Goal: Transaction & Acquisition: Purchase product/service

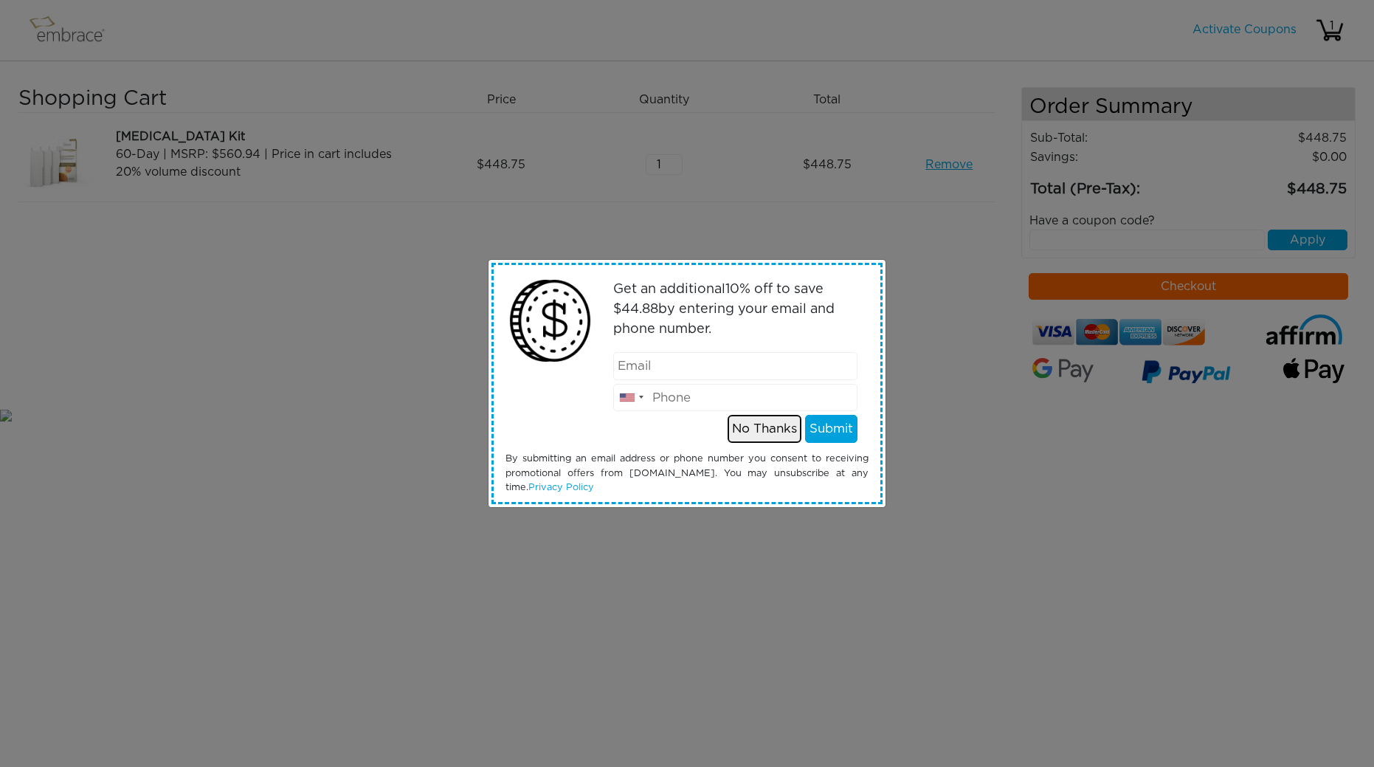
click at [773, 437] on button "No Thanks" at bounding box center [765, 429] width 74 height 28
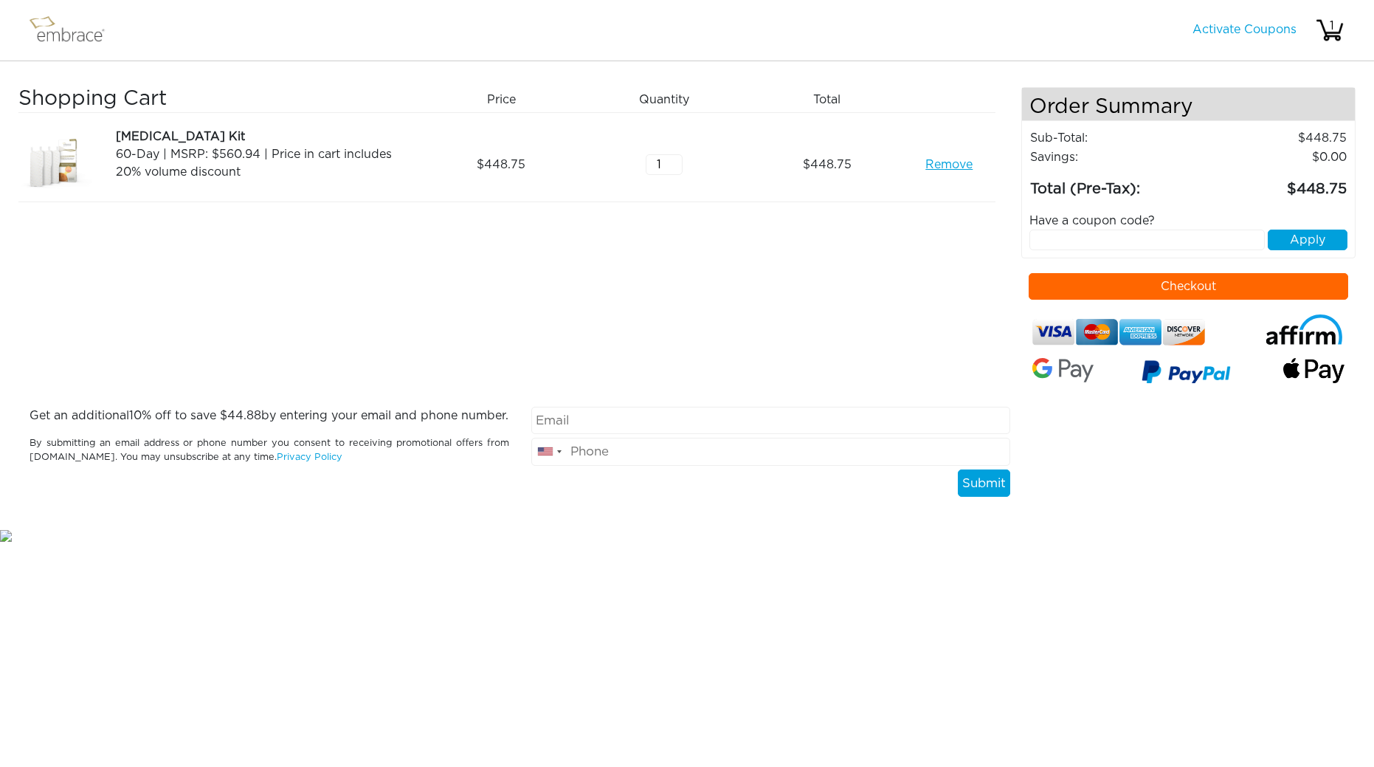
click at [1192, 235] on input "text" at bounding box center [1146, 240] width 235 height 21
type input "tuckortreat"
click at [1292, 238] on button "Apply" at bounding box center [1308, 240] width 80 height 21
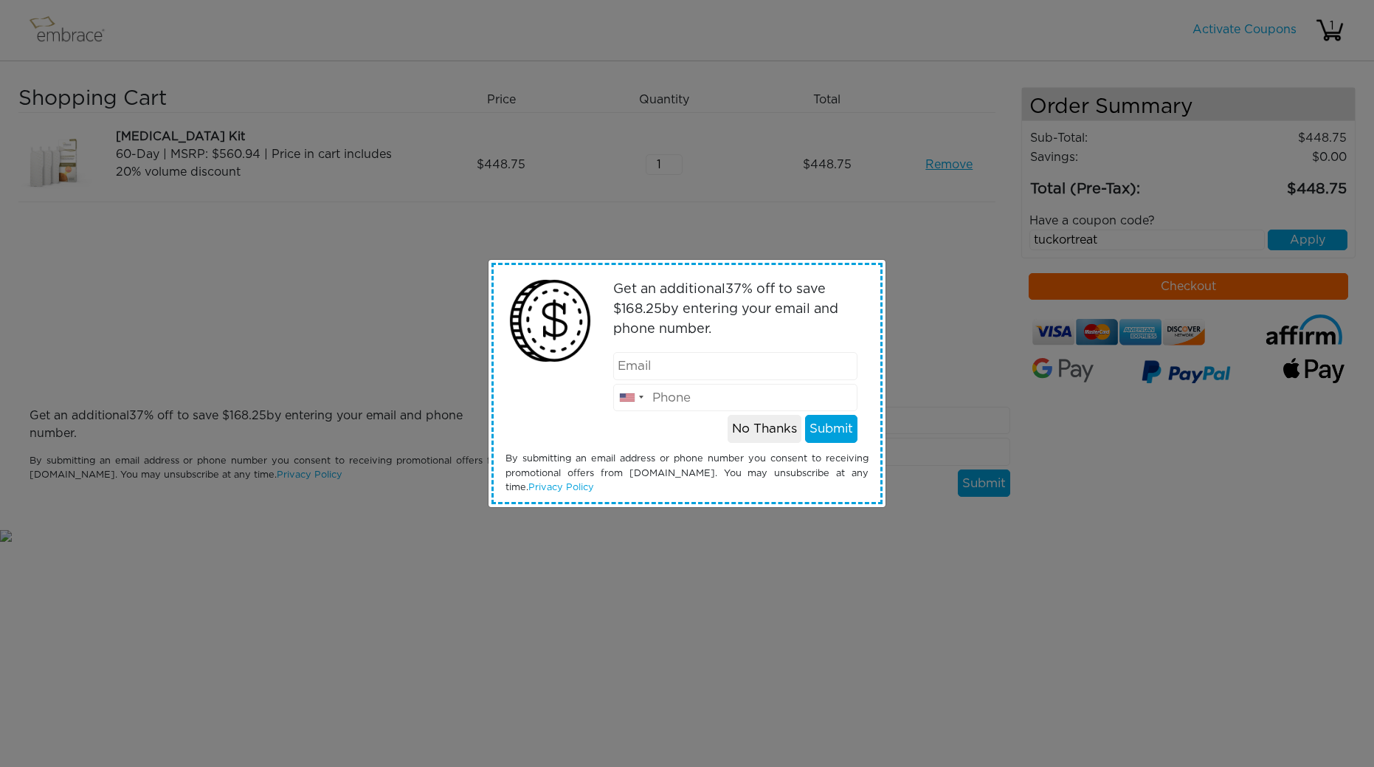
click at [706, 359] on input "email" at bounding box center [735, 366] width 245 height 28
type input "kalynkammeier@icloud.com"
click at [722, 404] on input "tel" at bounding box center [735, 398] width 245 height 28
type input "5416614153"
click at [836, 428] on button "Submit" at bounding box center [831, 429] width 52 height 28
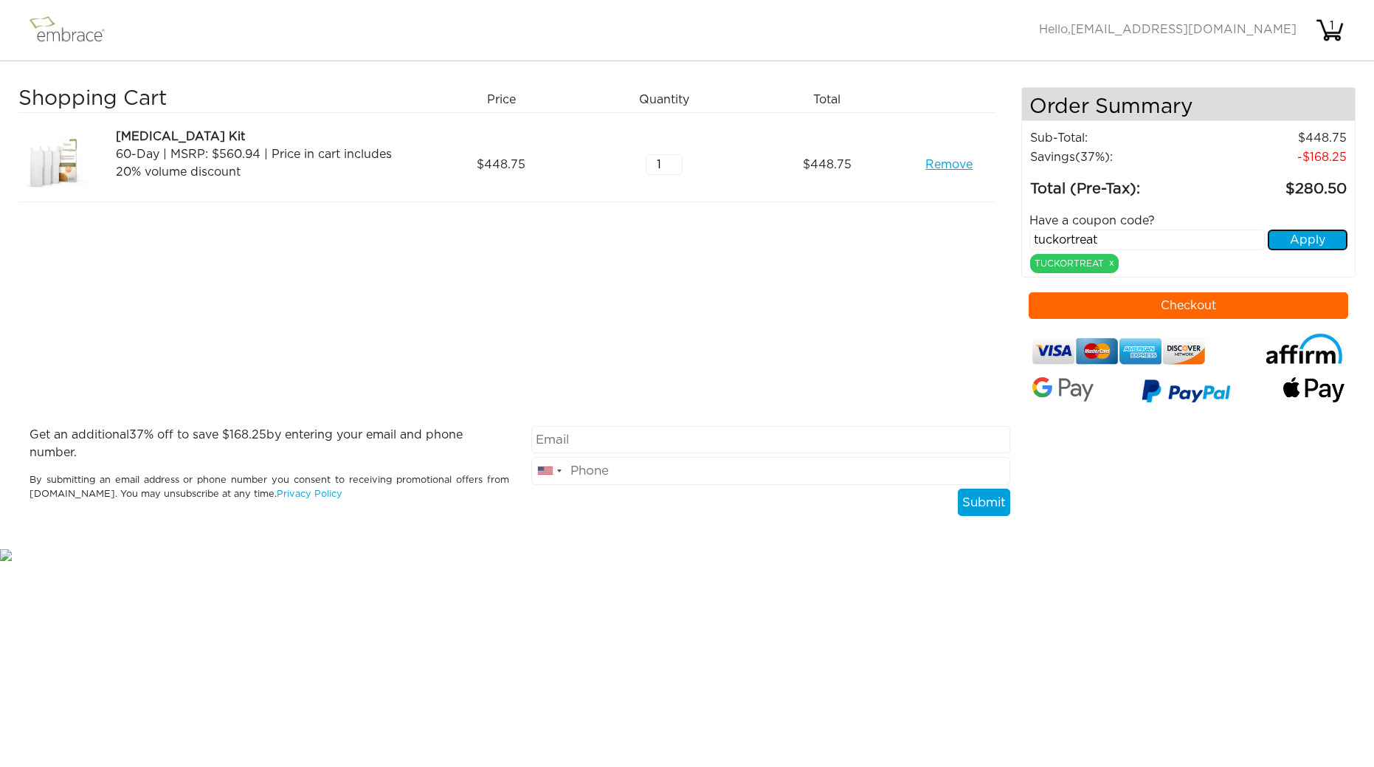
click at [1294, 237] on button "Apply" at bounding box center [1308, 240] width 80 height 21
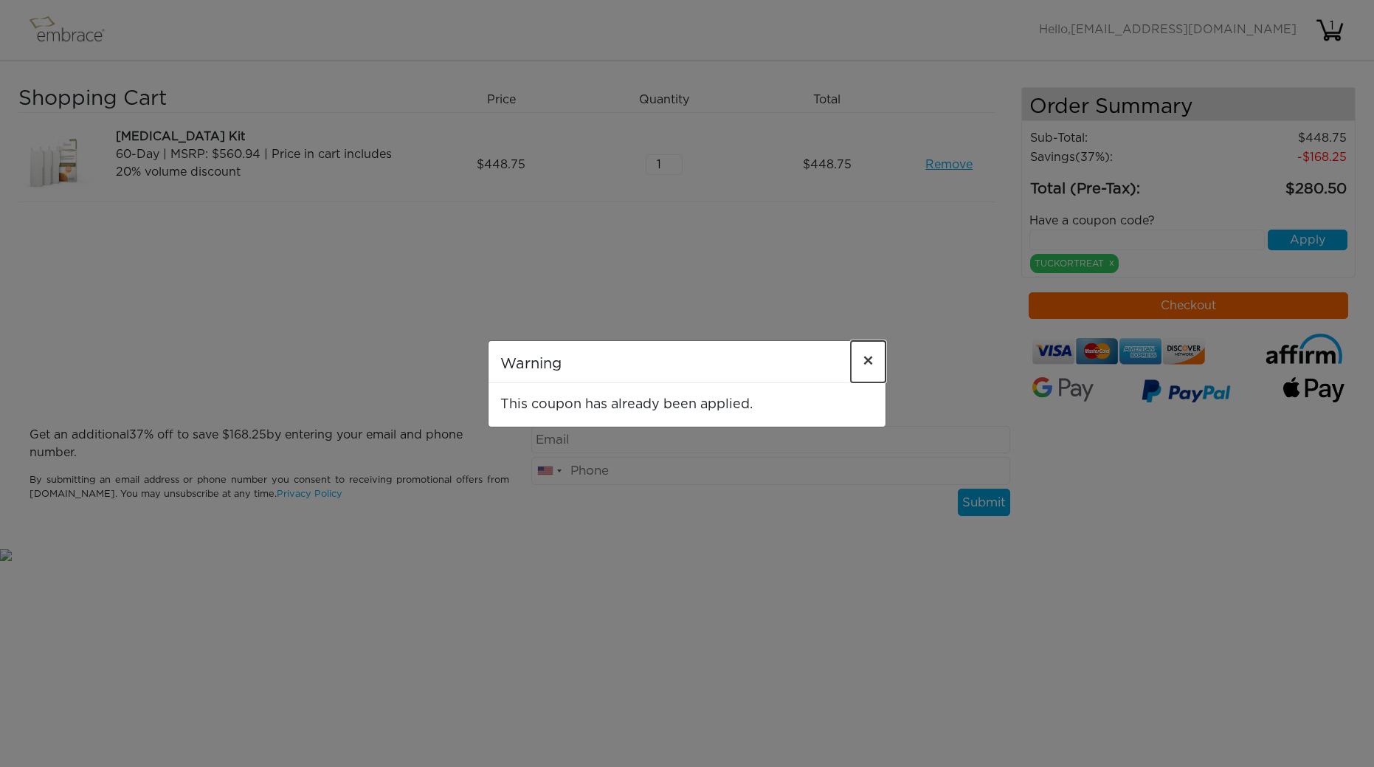
click at [867, 357] on span "×" at bounding box center [868, 362] width 11 height 18
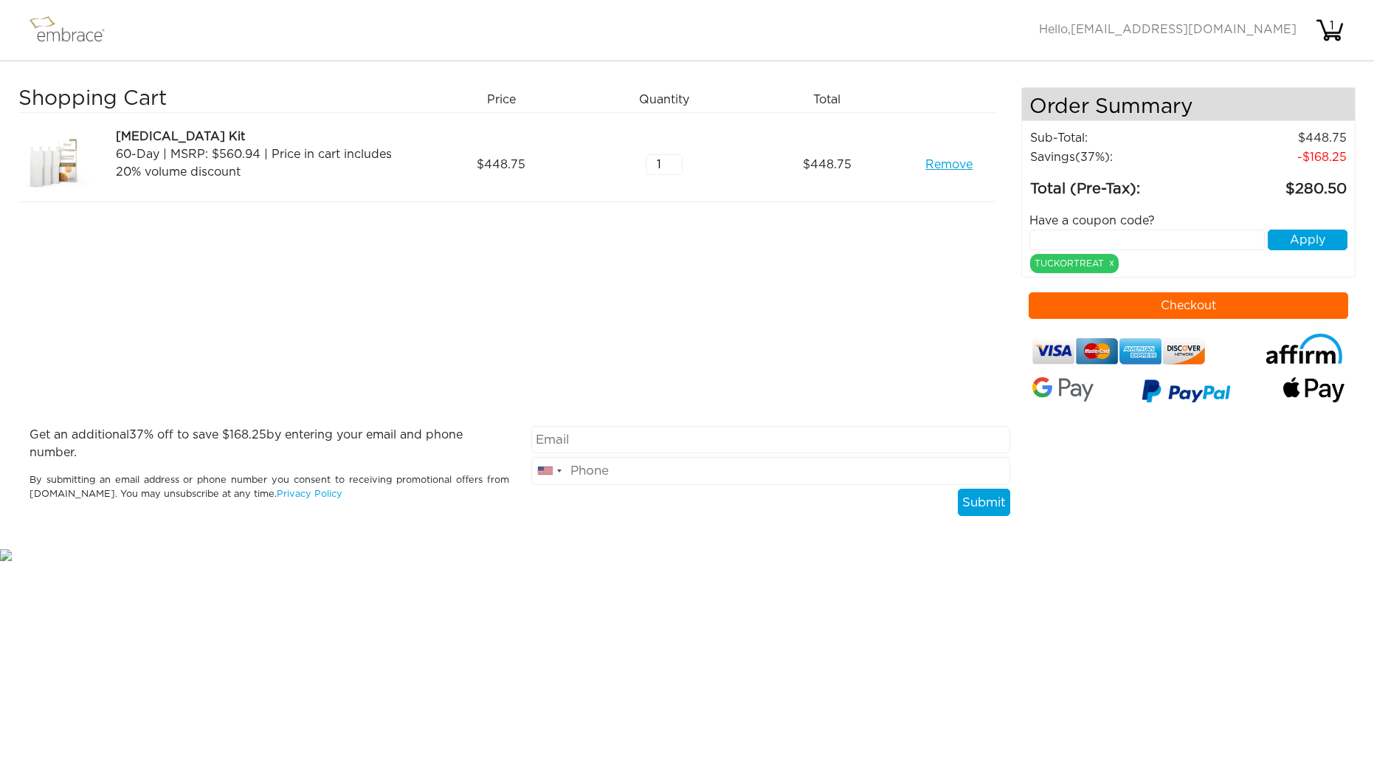
click at [1164, 239] on input "text" at bounding box center [1146, 240] width 235 height 21
click at [1283, 313] on button "Checkout" at bounding box center [1189, 305] width 320 height 27
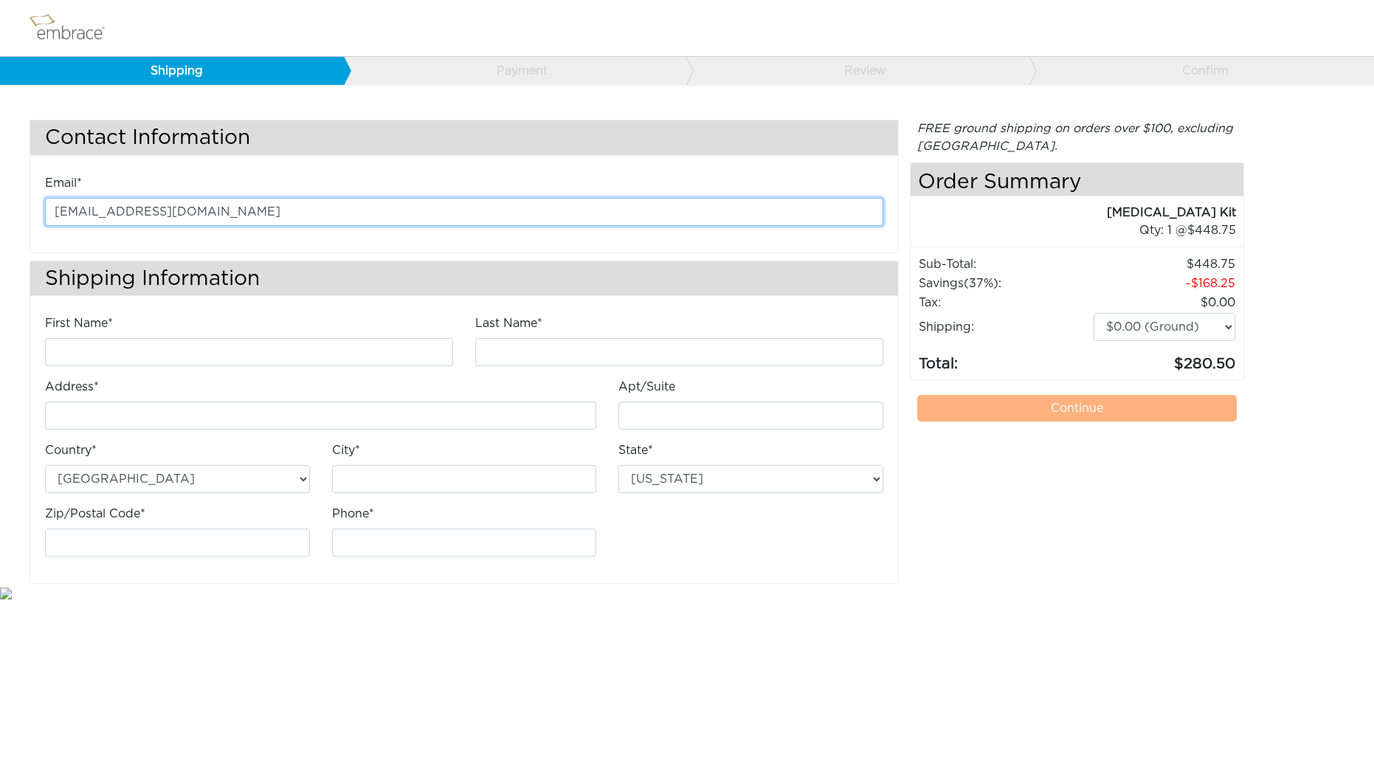
drag, startPoint x: 219, startPoint y: 213, endPoint x: -6, endPoint y: 215, distance: 225.1
click at [0, 215] on html "Shipping Payment Review Confirm Contact Information Email* kalynkammeier@icloud…" at bounding box center [687, 300] width 1374 height 601
type input "l"
type input "kalyn_crowe@hotmail.com"
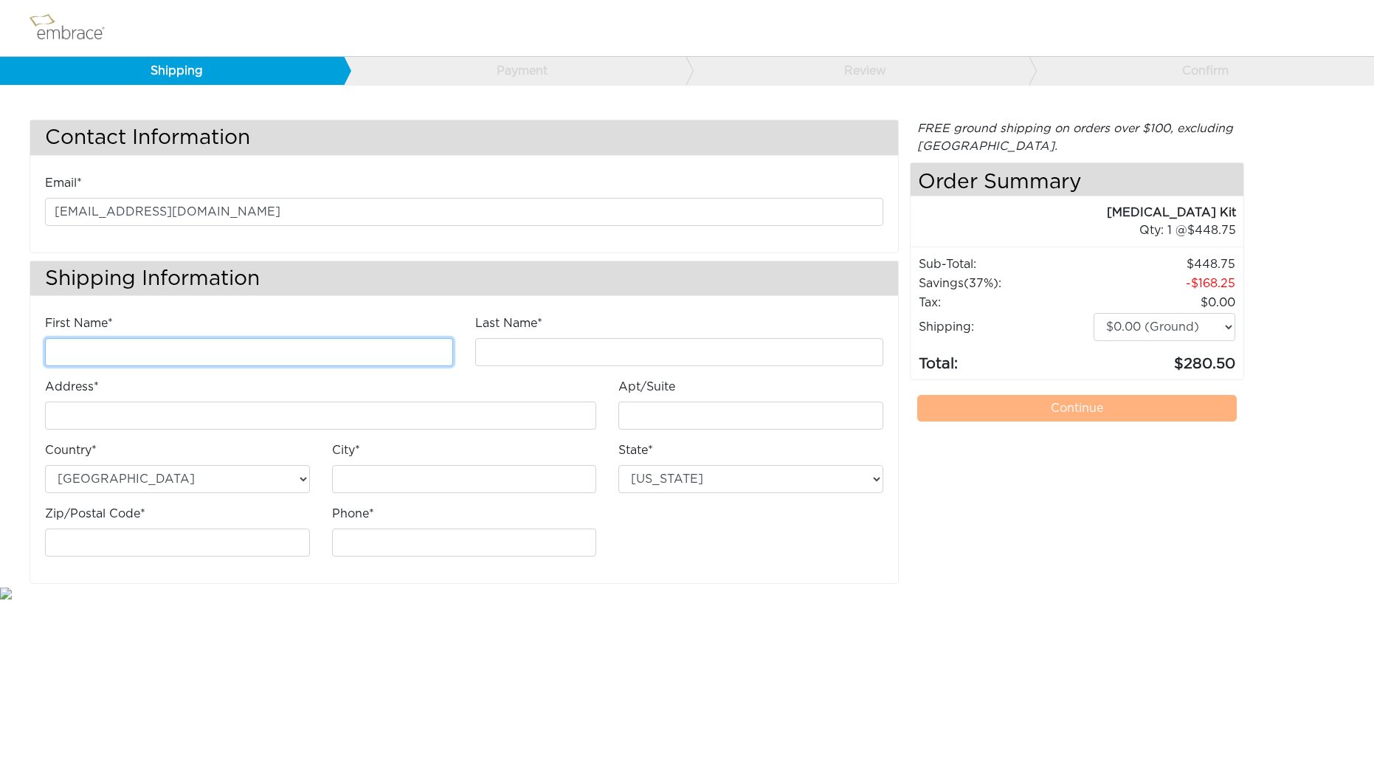
click at [72, 350] on input "First Name*" at bounding box center [249, 352] width 408 height 28
type input "kalyn"
click at [553, 352] on input "Last Name*" at bounding box center [679, 352] width 408 height 28
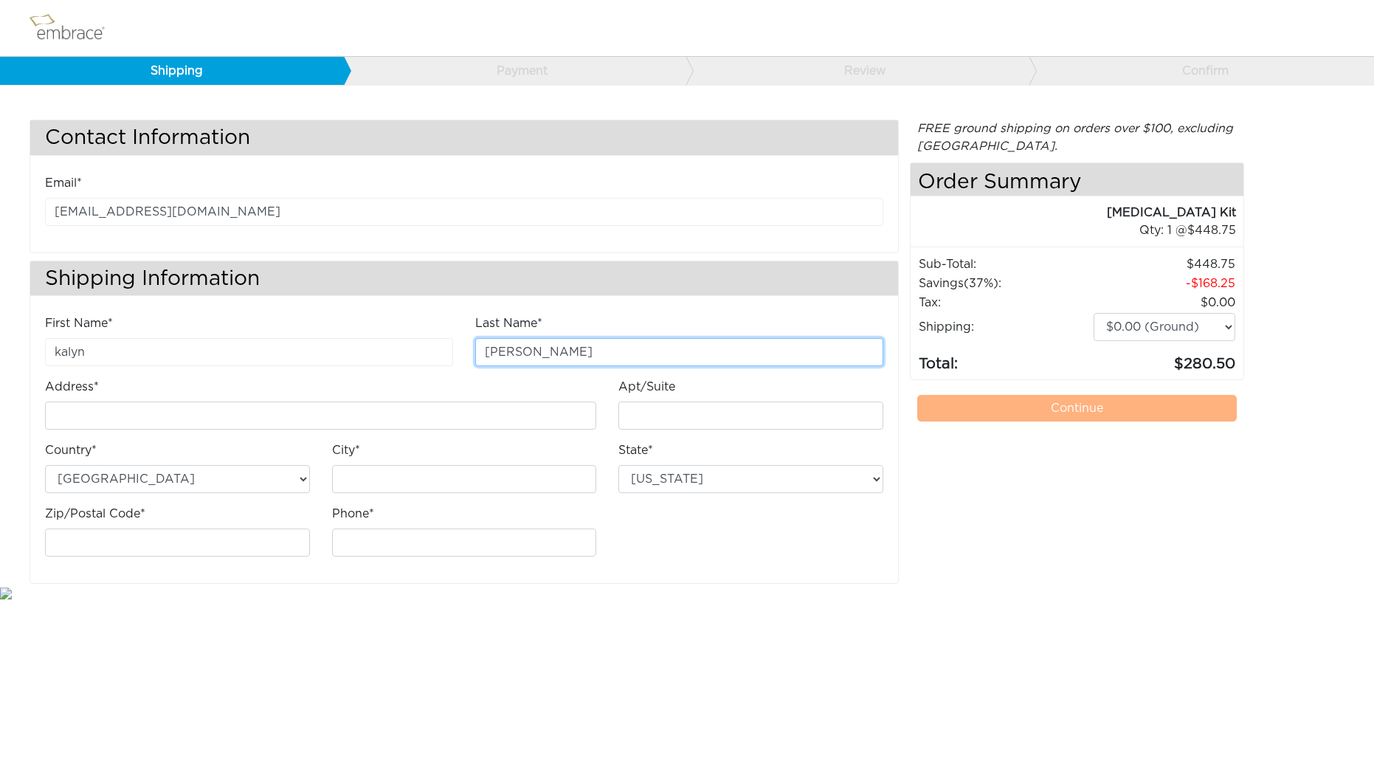
type input "kammeier"
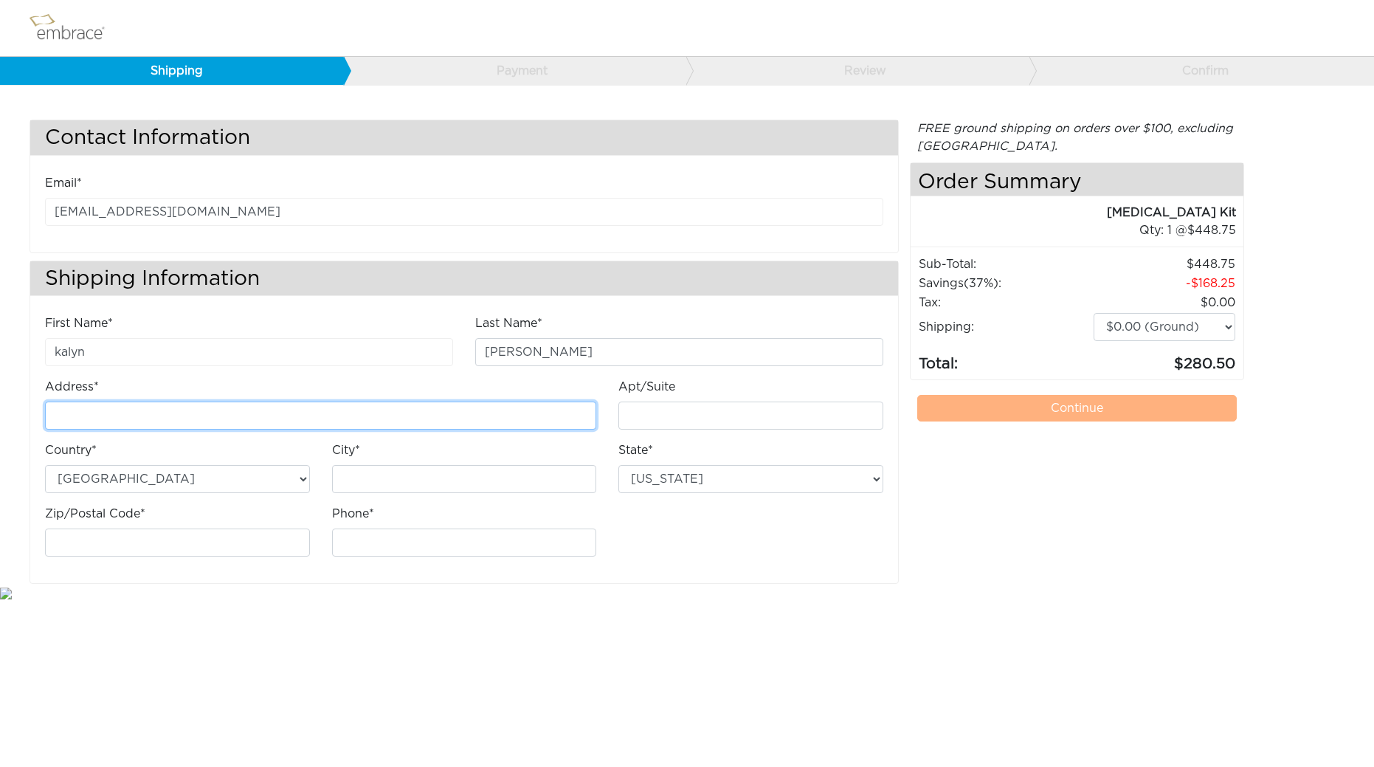
click at [404, 410] on input "Address*" at bounding box center [320, 415] width 551 height 28
type input "[STREET_ADDRESS]"
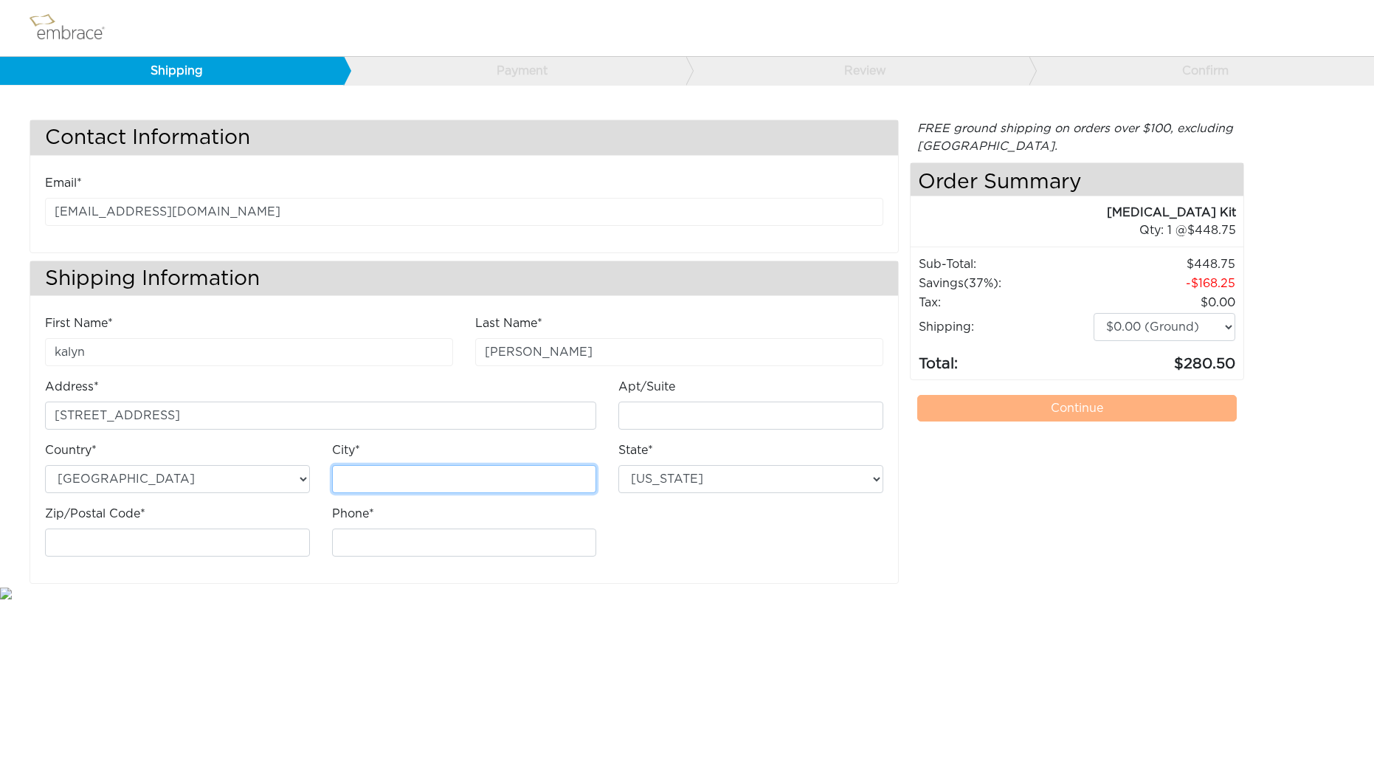
click at [461, 475] on input "City*" at bounding box center [464, 479] width 265 height 28
type input "Brookings"
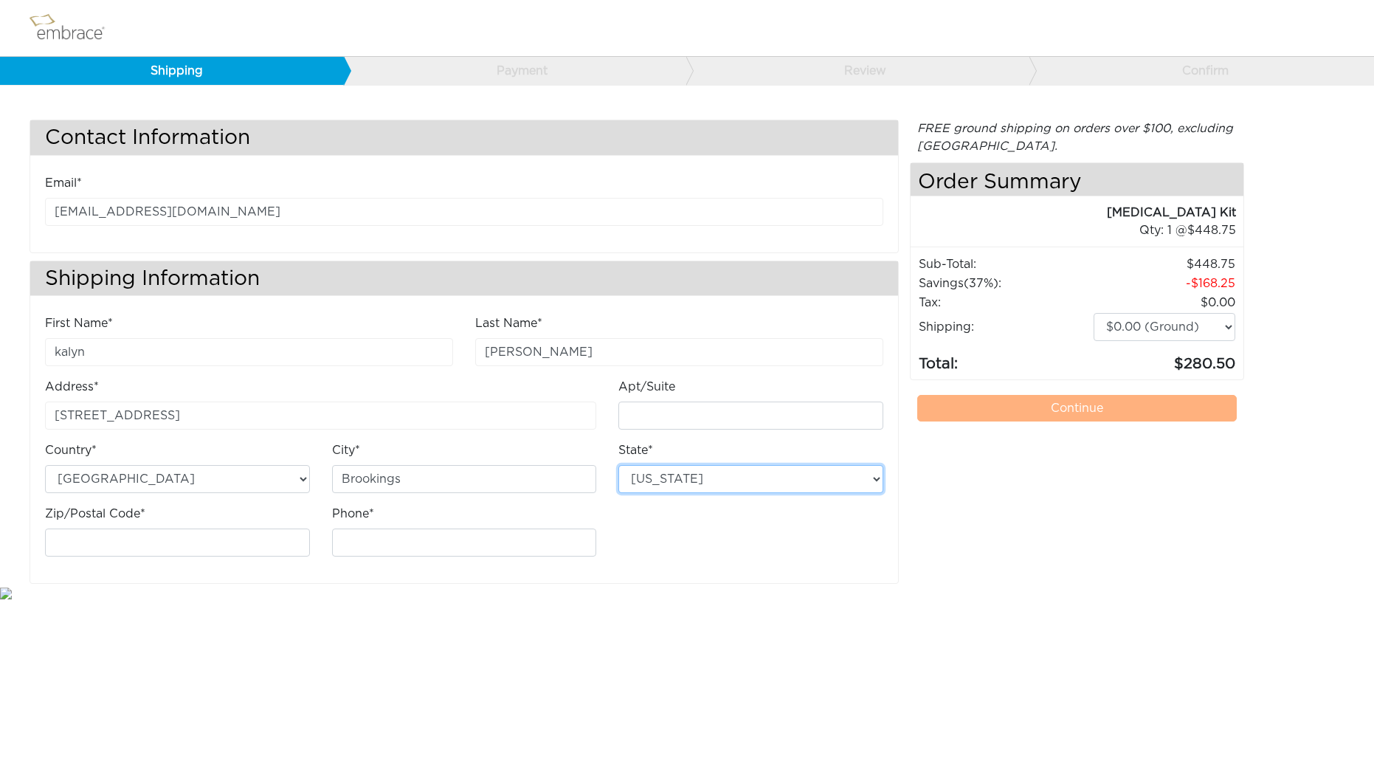
click at [658, 480] on select "Alabama Alaska Arizona Arkansas California Colorado Connecticut District of Col…" at bounding box center [750, 479] width 265 height 28
select select "OR"
click at [618, 465] on select "Alabama Alaska Arizona Arkansas California Colorado Connecticut District of Col…" at bounding box center [750, 479] width 265 height 28
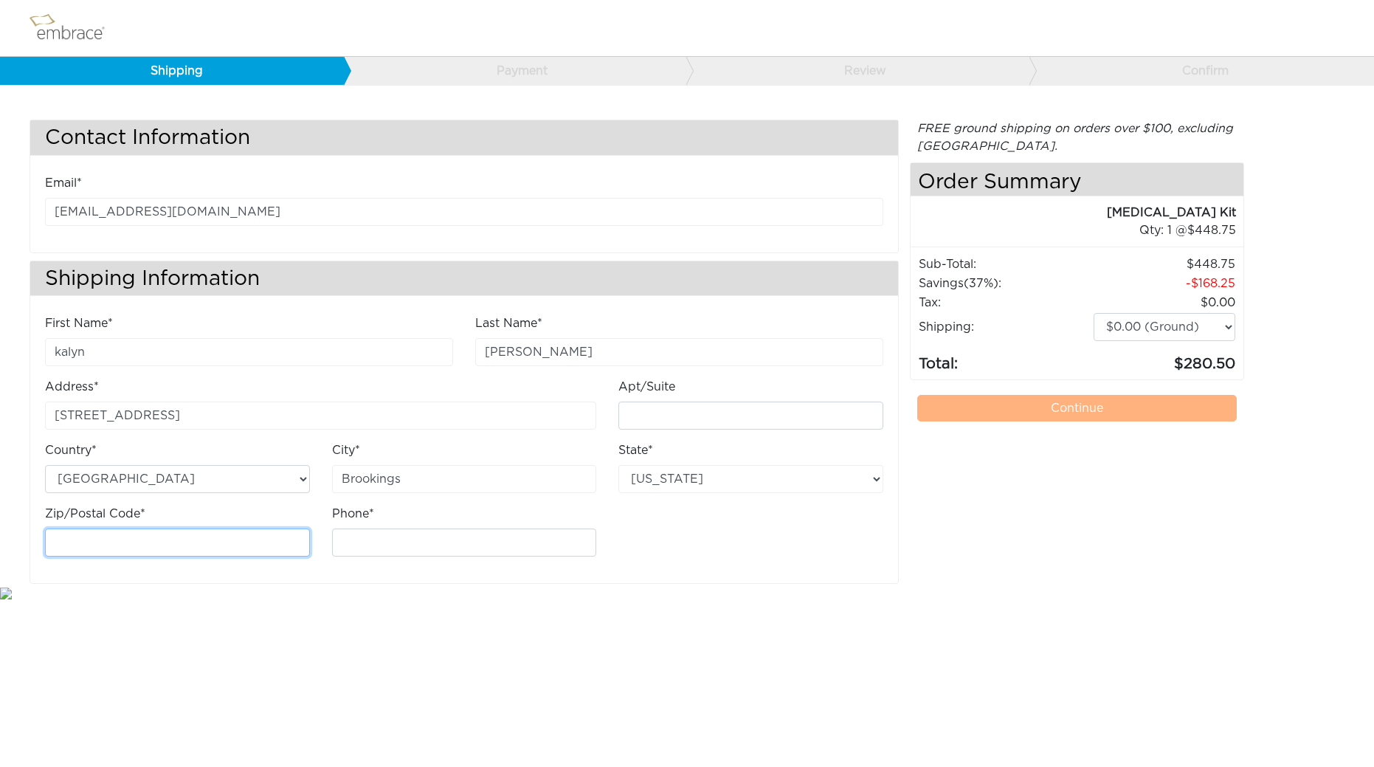
click at [151, 543] on input "Zip/Postal Code*" at bounding box center [177, 542] width 265 height 28
type input "97415"
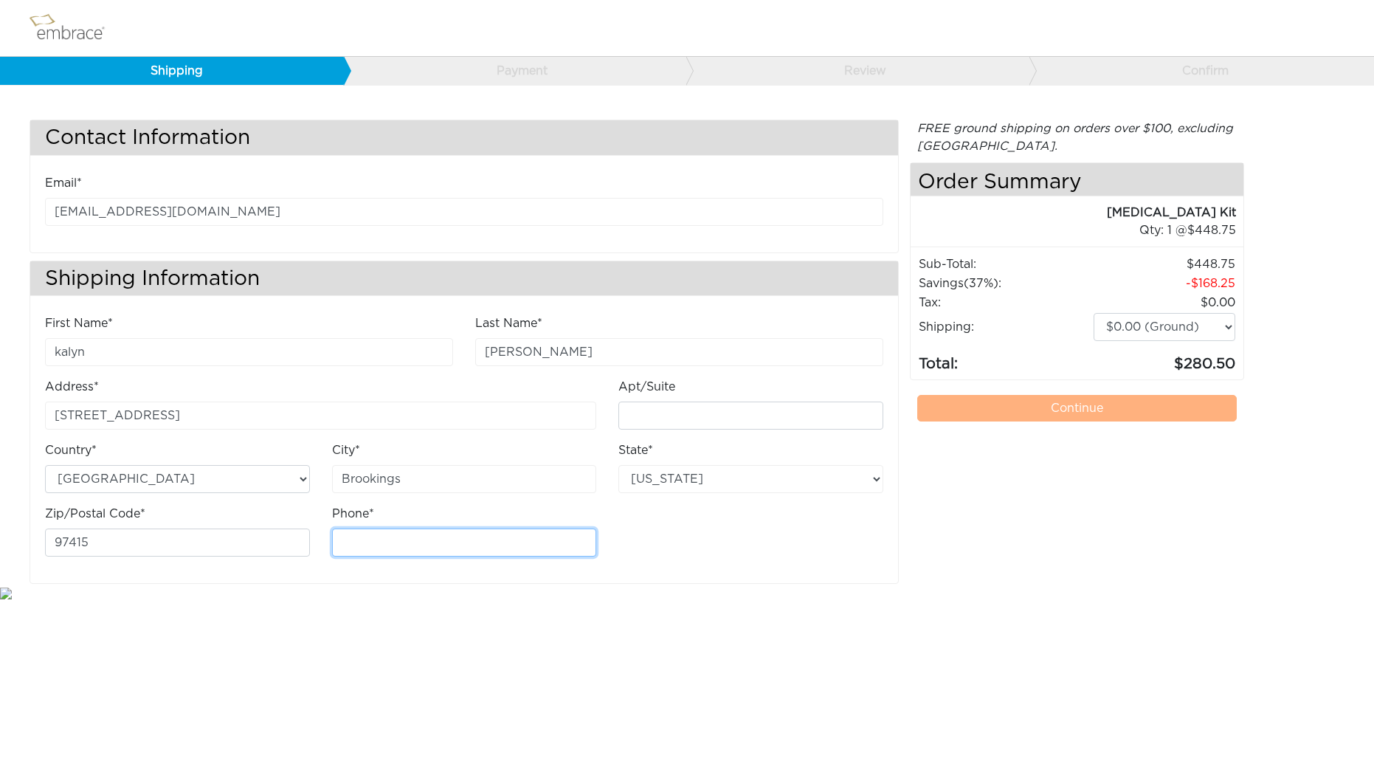
click at [340, 537] on input "Phone*" at bounding box center [464, 542] width 265 height 28
type input "5416614153"
click at [731, 564] on div "First Name* kalyn Last Name* kammeier Address* 99672 N Bank Chetco River rd" at bounding box center [464, 441] width 860 height 254
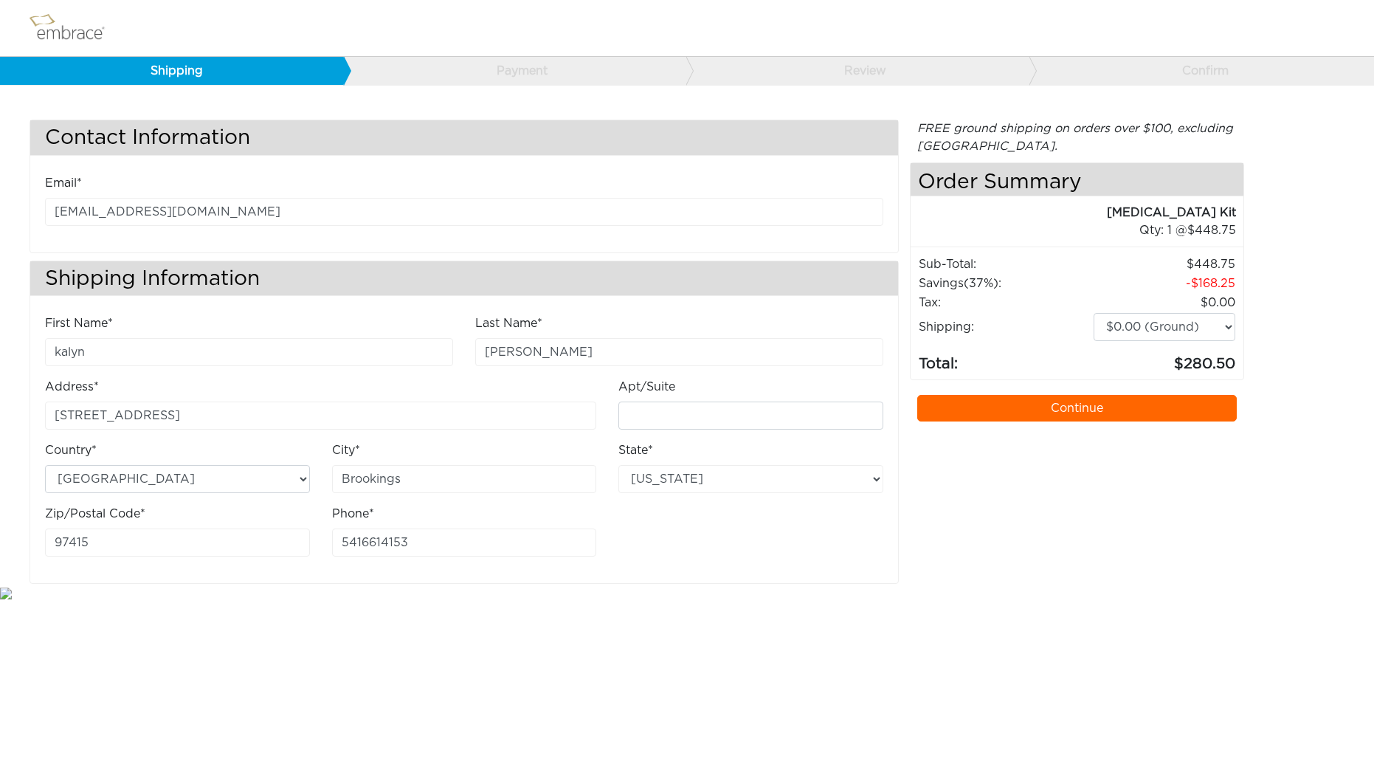
click at [1022, 413] on link "Continue" at bounding box center [1077, 408] width 320 height 27
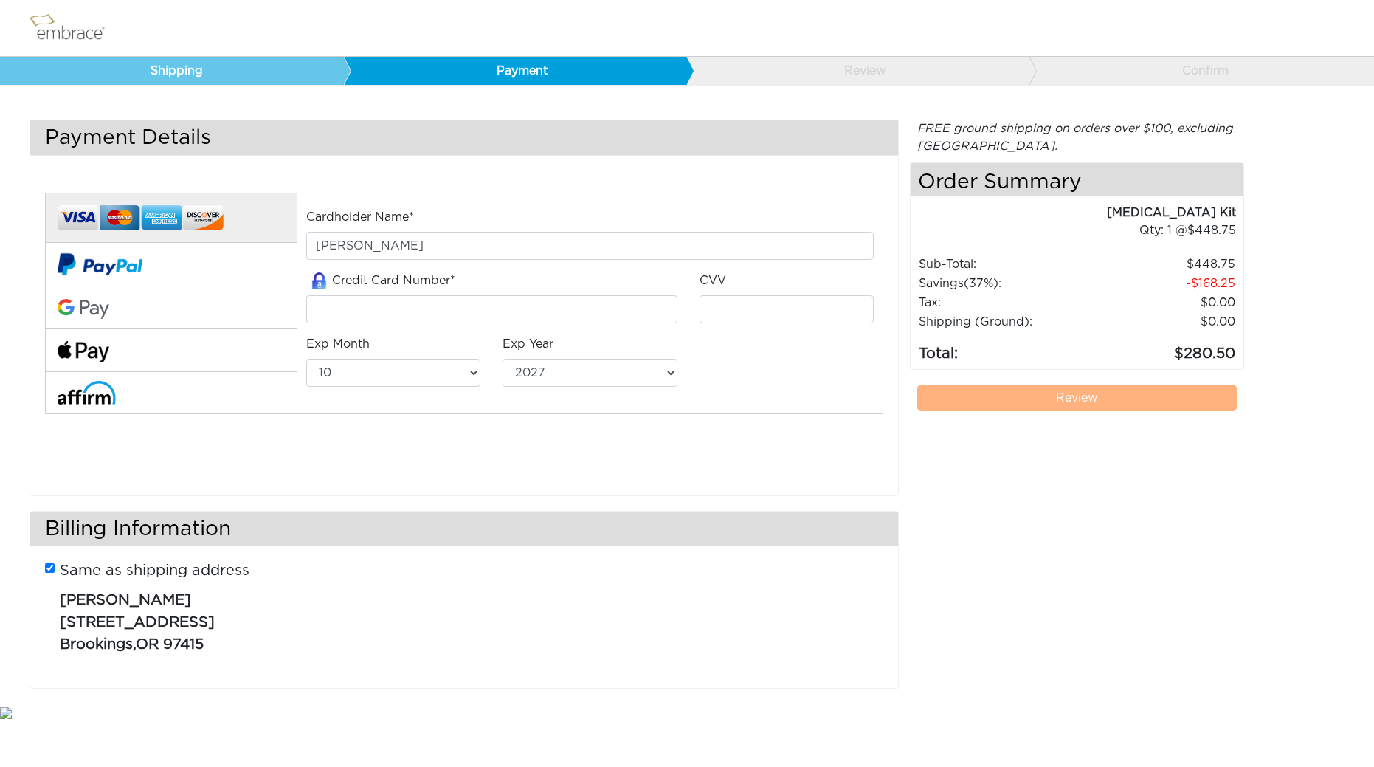
select select "10"
select select "2027"
click at [382, 307] on input "tel" at bounding box center [491, 309] width 371 height 28
click at [396, 308] on input "41470996" at bounding box center [491, 309] width 371 height 28
type input "4147099633298896"
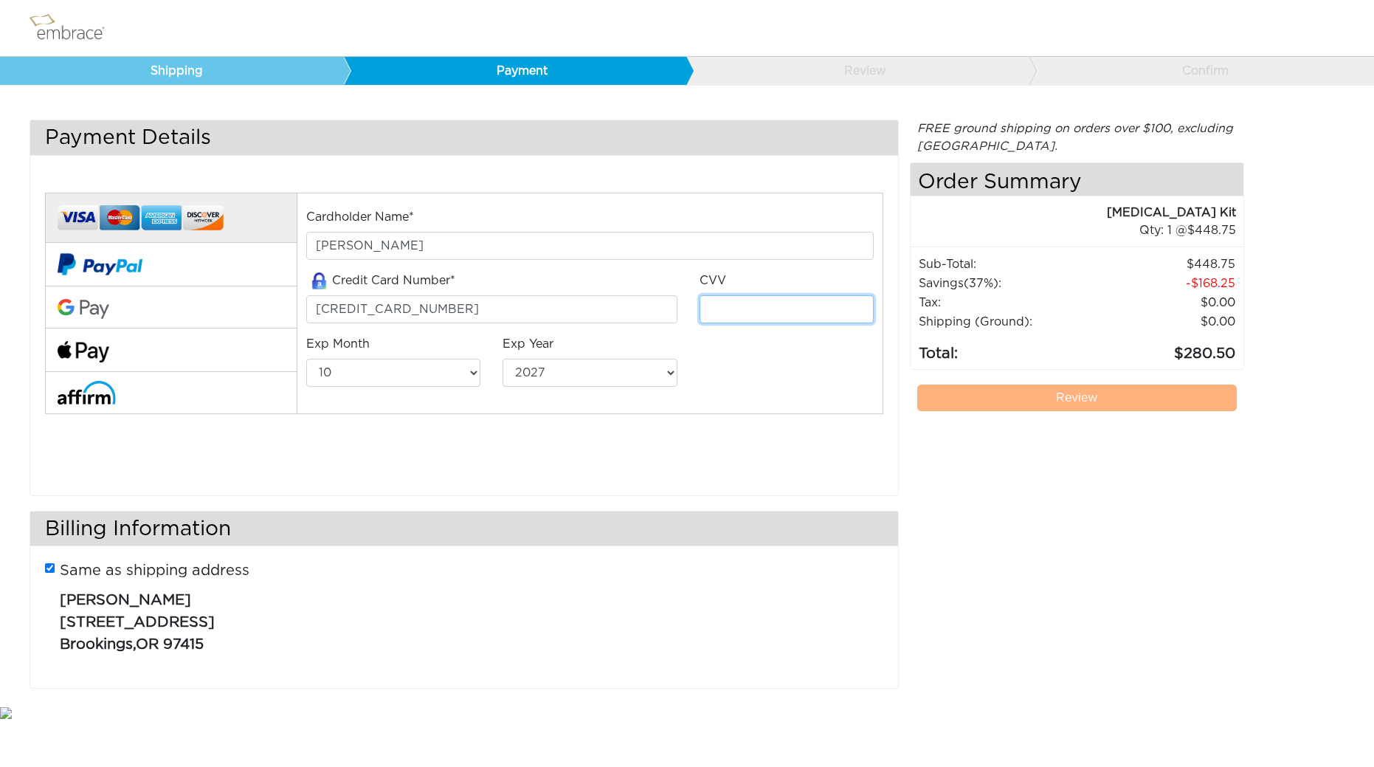
click at [716, 301] on input "tel" at bounding box center [787, 309] width 174 height 28
type input "092"
click at [438, 372] on select "01 02 03 04 05 06 07 08 09 10 11 12" at bounding box center [393, 373] width 174 height 28
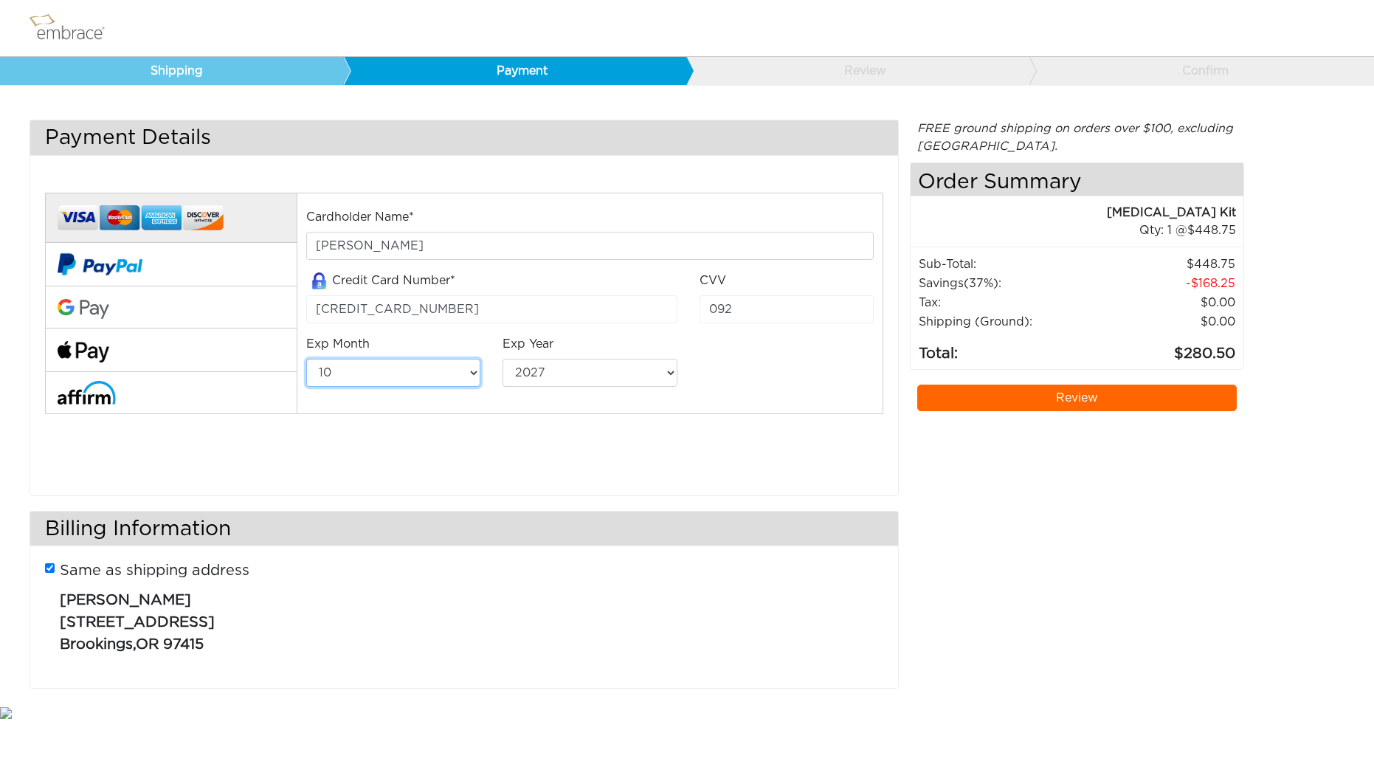
select select "12"
click at [306, 359] on select "01 02 03 04 05 06 07 08 09 10 11 12" at bounding box center [393, 373] width 174 height 28
click at [552, 381] on select "2025 2026 2027 2028 2029 2030 2031 2032 2033 2034 2035 2036 2037 2038 2039" at bounding box center [590, 373] width 174 height 28
select select "2028"
click at [503, 359] on select "2025 2026 2027 2028 2029 2030 2031 2032 2033 2034 2035 2036 2037 2038 2039" at bounding box center [590, 373] width 174 height 28
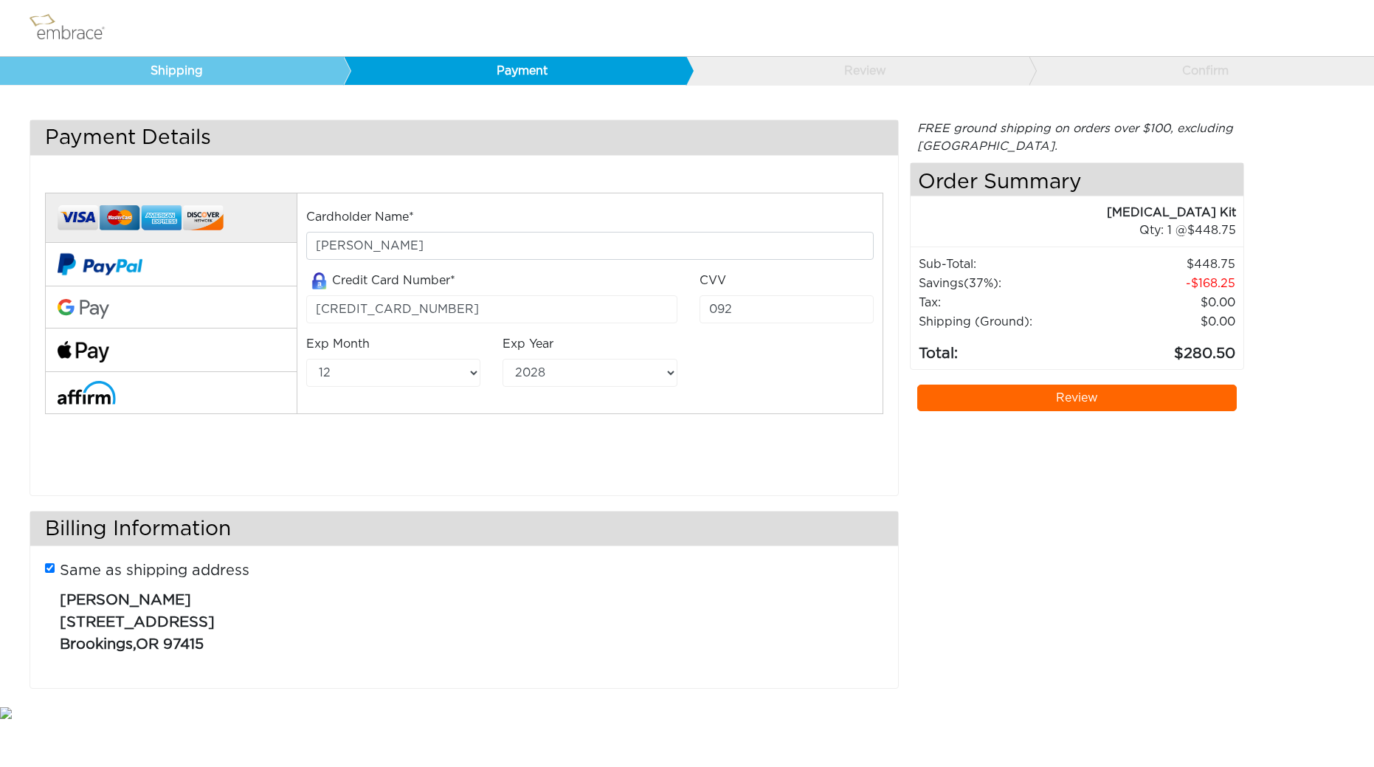
click at [1073, 402] on link "Review" at bounding box center [1077, 397] width 320 height 27
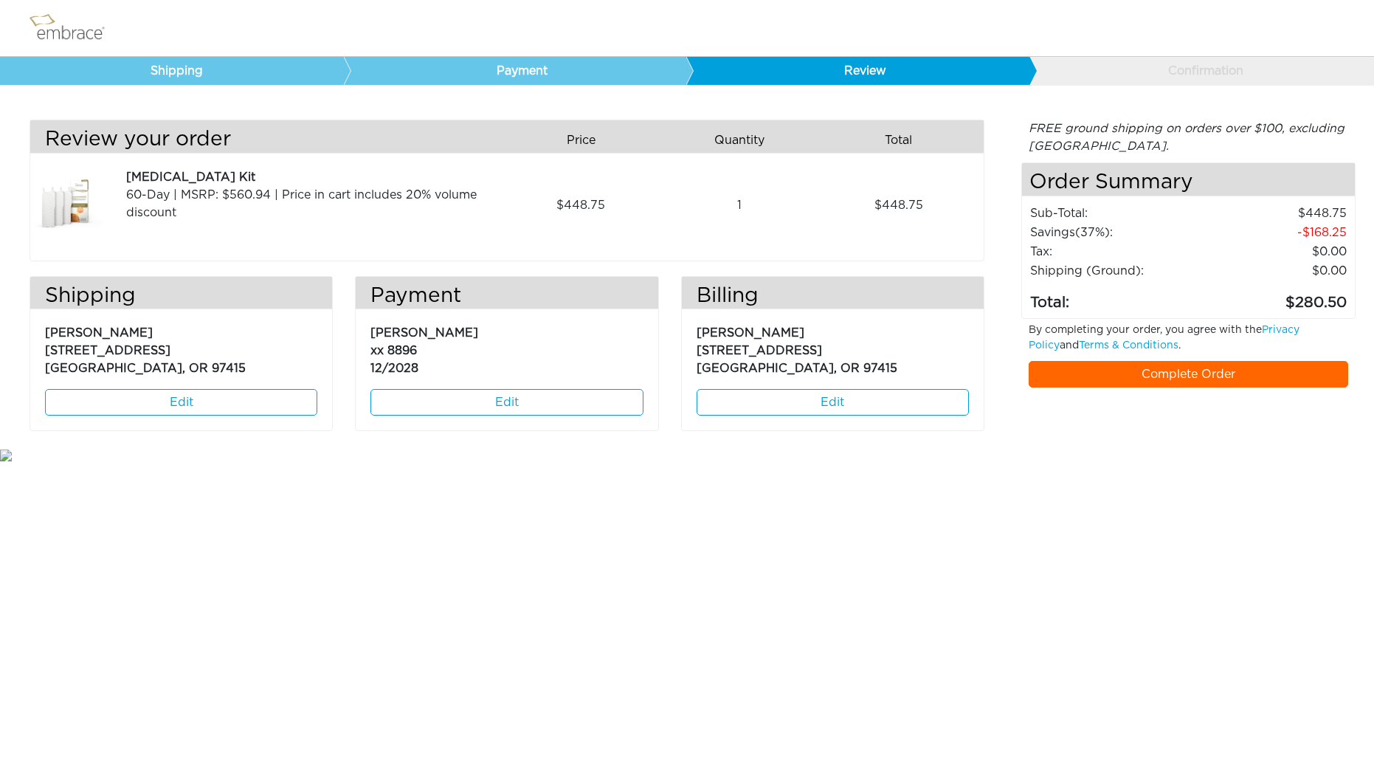
click at [1200, 379] on link "Complete Order" at bounding box center [1189, 374] width 320 height 27
